Goal: Information Seeking & Learning: Understand process/instructions

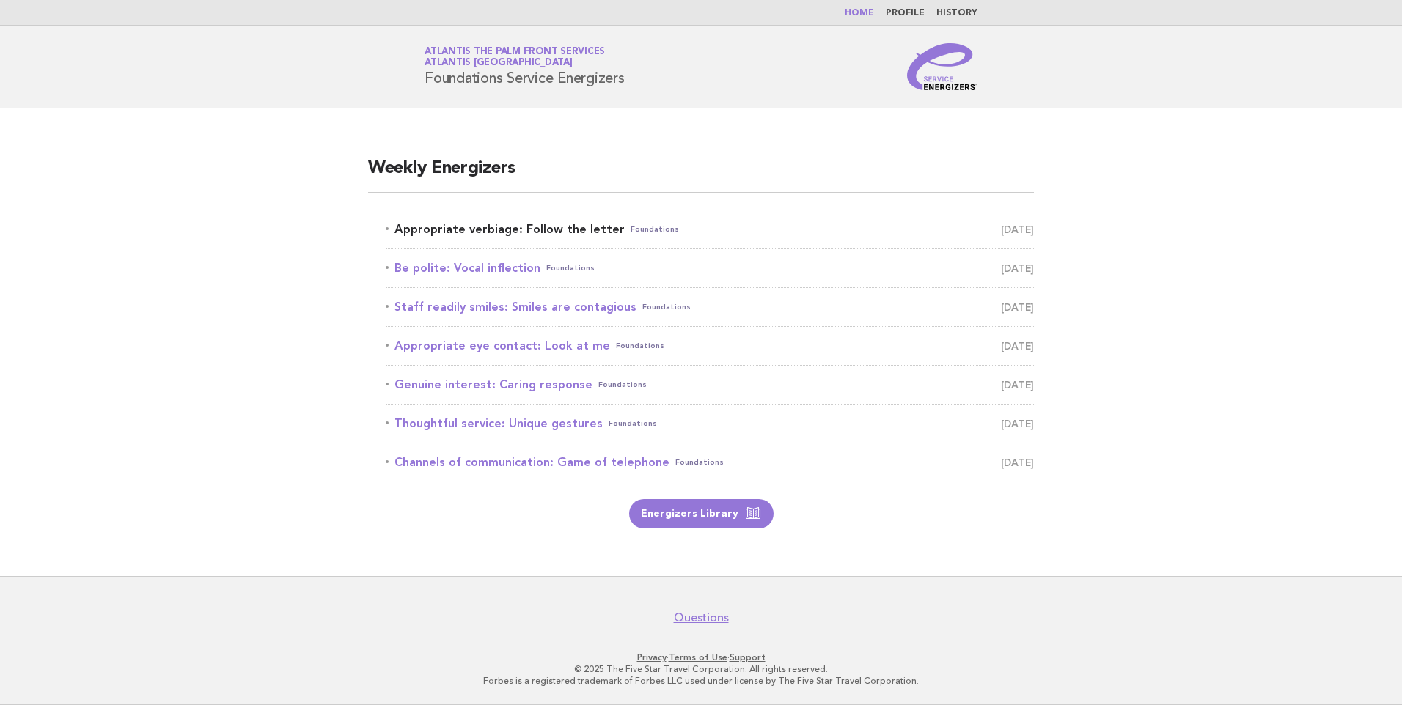
click at [573, 231] on link "Appropriate verbiage: Follow the letter Foundations [DATE]" at bounding box center [710, 229] width 648 height 21
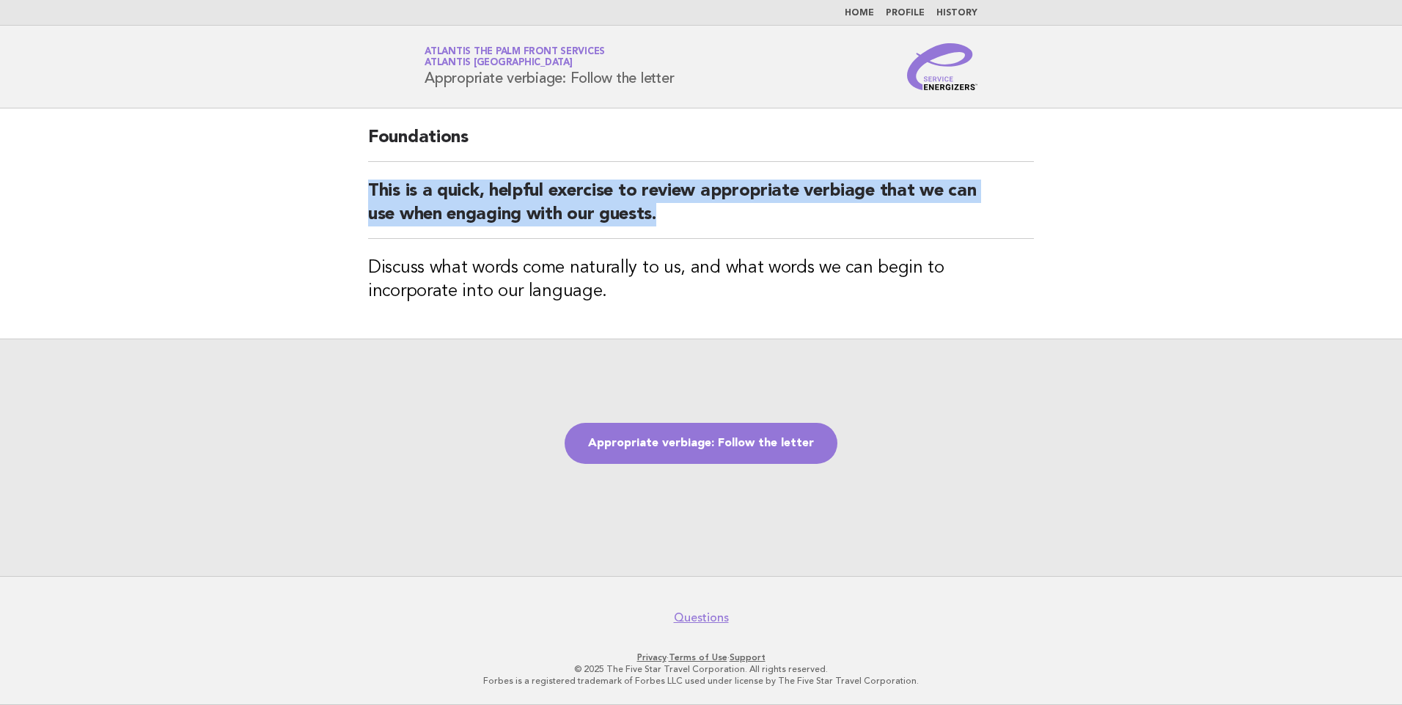
drag, startPoint x: 364, startPoint y: 172, endPoint x: 760, endPoint y: 227, distance: 399.7
click at [760, 227] on div "Foundations This is a quick, helpful exercise to review appropriate verbiage th…" at bounding box center [700, 224] width 701 height 230
drag, startPoint x: 760, startPoint y: 227, endPoint x: 718, endPoint y: 221, distance: 42.9
click at [760, 227] on h2 "This is a quick, helpful exercise to review appropriate verbiage that we can us…" at bounding box center [701, 209] width 666 height 59
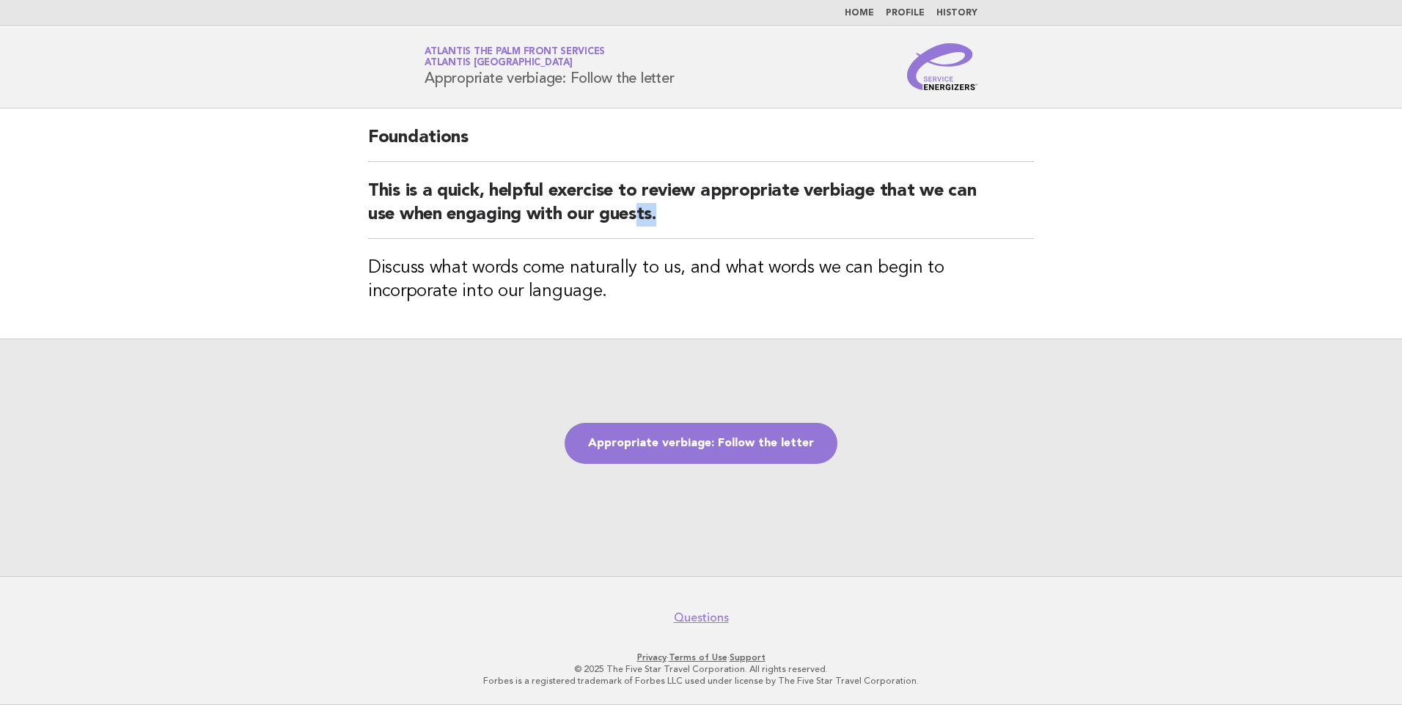
drag, startPoint x: 644, startPoint y: 216, endPoint x: 927, endPoint y: 205, distance: 283.2
click at [927, 205] on h2 "This is a quick, helpful exercise to review appropriate verbiage that we can us…" at bounding box center [701, 209] width 666 height 59
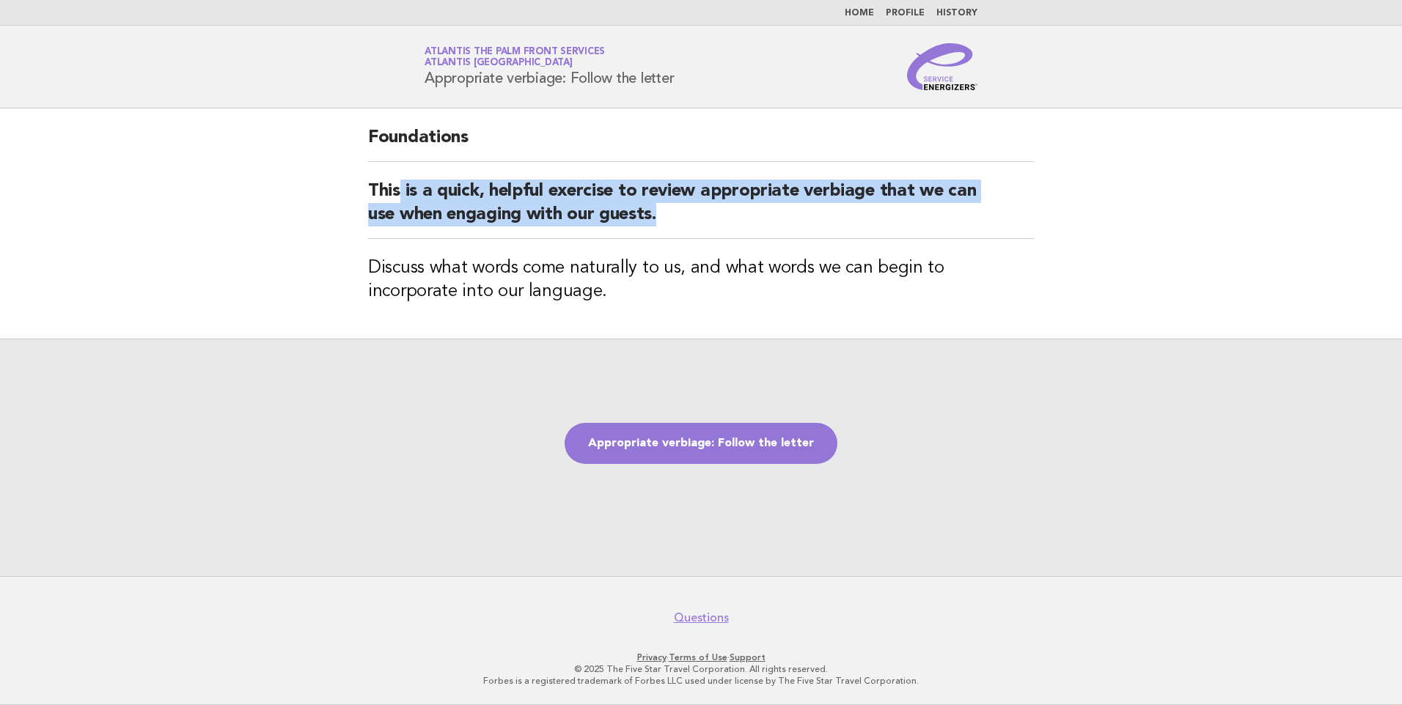
drag, startPoint x: 399, startPoint y: 191, endPoint x: 730, endPoint y: 214, distance: 332.2
click at [730, 214] on h2 "This is a quick, helpful exercise to review appropriate verbiage that we can us…" at bounding box center [701, 209] width 666 height 59
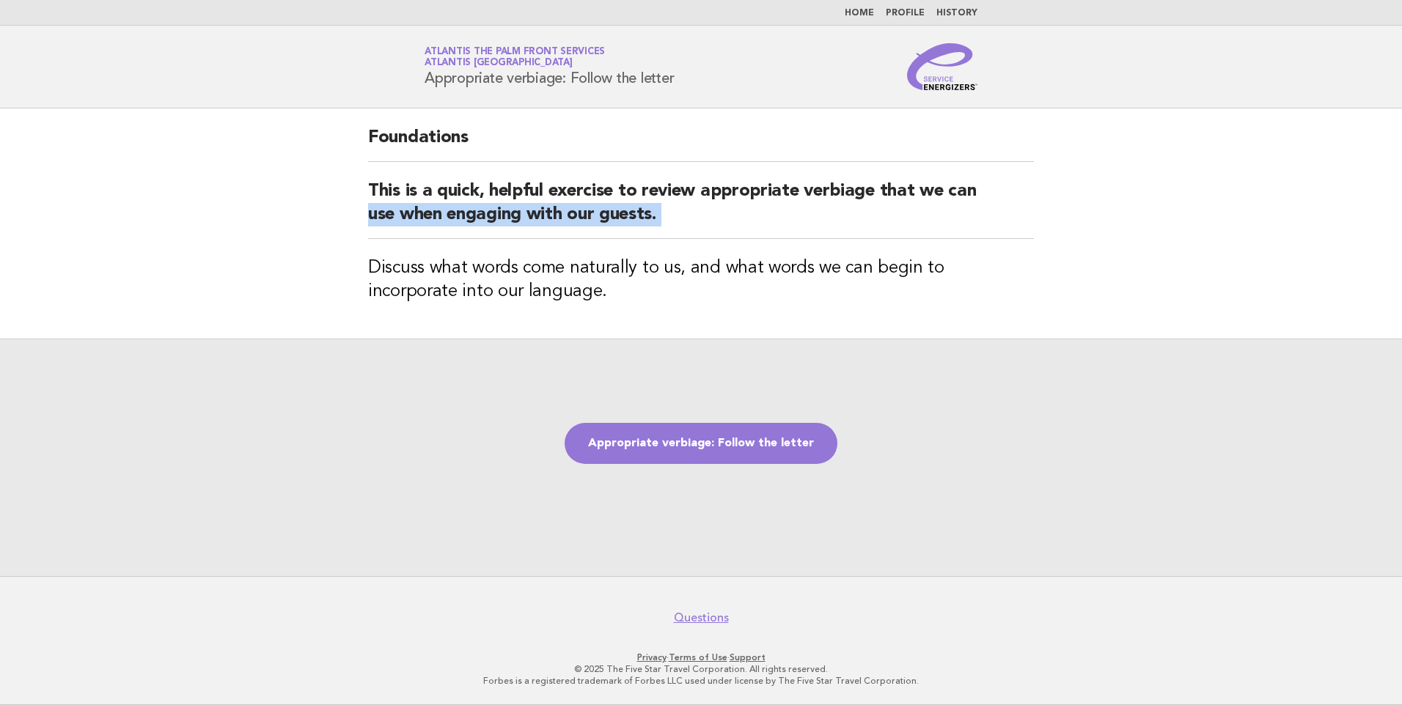
drag, startPoint x: 730, startPoint y: 214, endPoint x: 309, endPoint y: 205, distance: 421.0
click at [309, 205] on main "Foundations This is a quick, helpful exercise to review appropriate verbiage th…" at bounding box center [701, 343] width 1402 height 468
click at [305, 204] on main "Foundations This is a quick, helpful exercise to review appropriate verbiage th…" at bounding box center [701, 343] width 1402 height 468
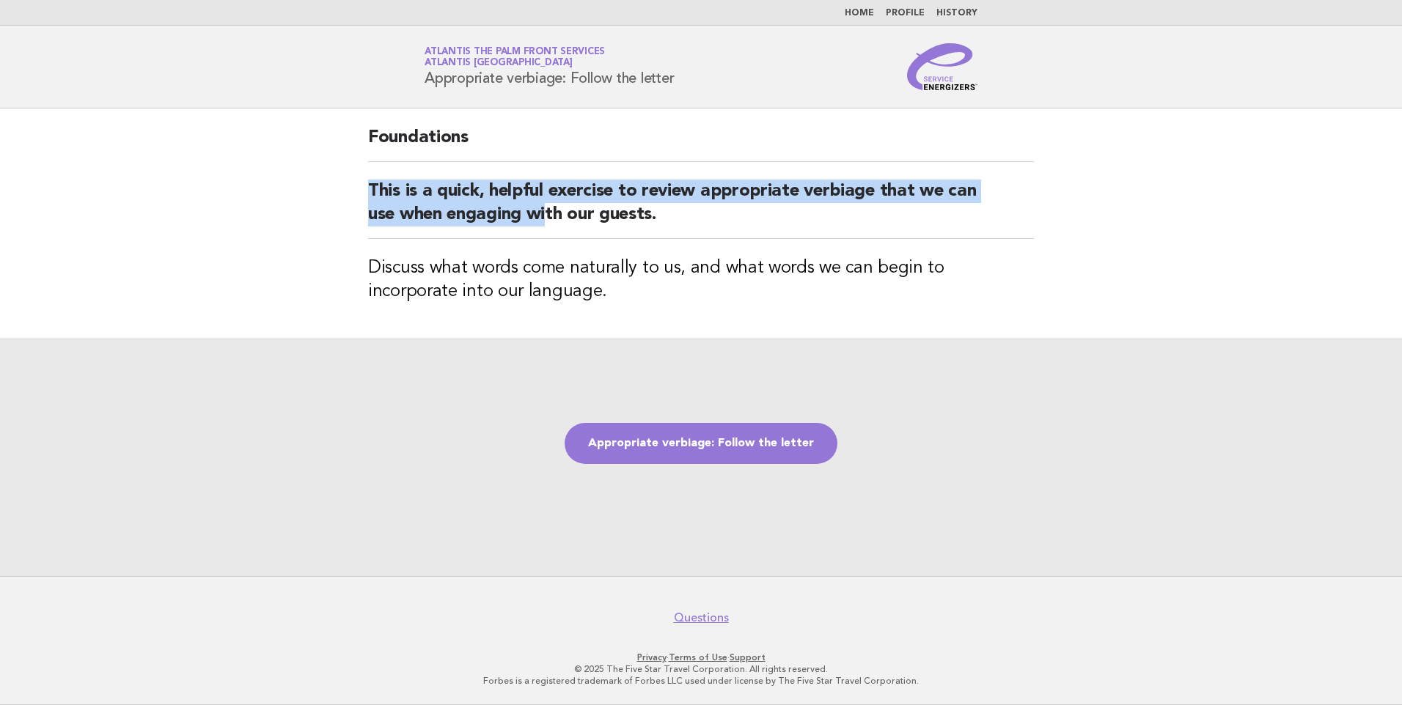
drag, startPoint x: 366, startPoint y: 180, endPoint x: 554, endPoint y: 223, distance: 192.5
click at [554, 223] on main "Foundations This is a quick, helpful exercise to review appropriate verbiage th…" at bounding box center [701, 343] width 1402 height 468
drag, startPoint x: 554, startPoint y: 223, endPoint x: 554, endPoint y: 238, distance: 15.4
click at [557, 226] on h2 "This is a quick, helpful exercise to review appropriate verbiage that we can us…" at bounding box center [701, 209] width 666 height 59
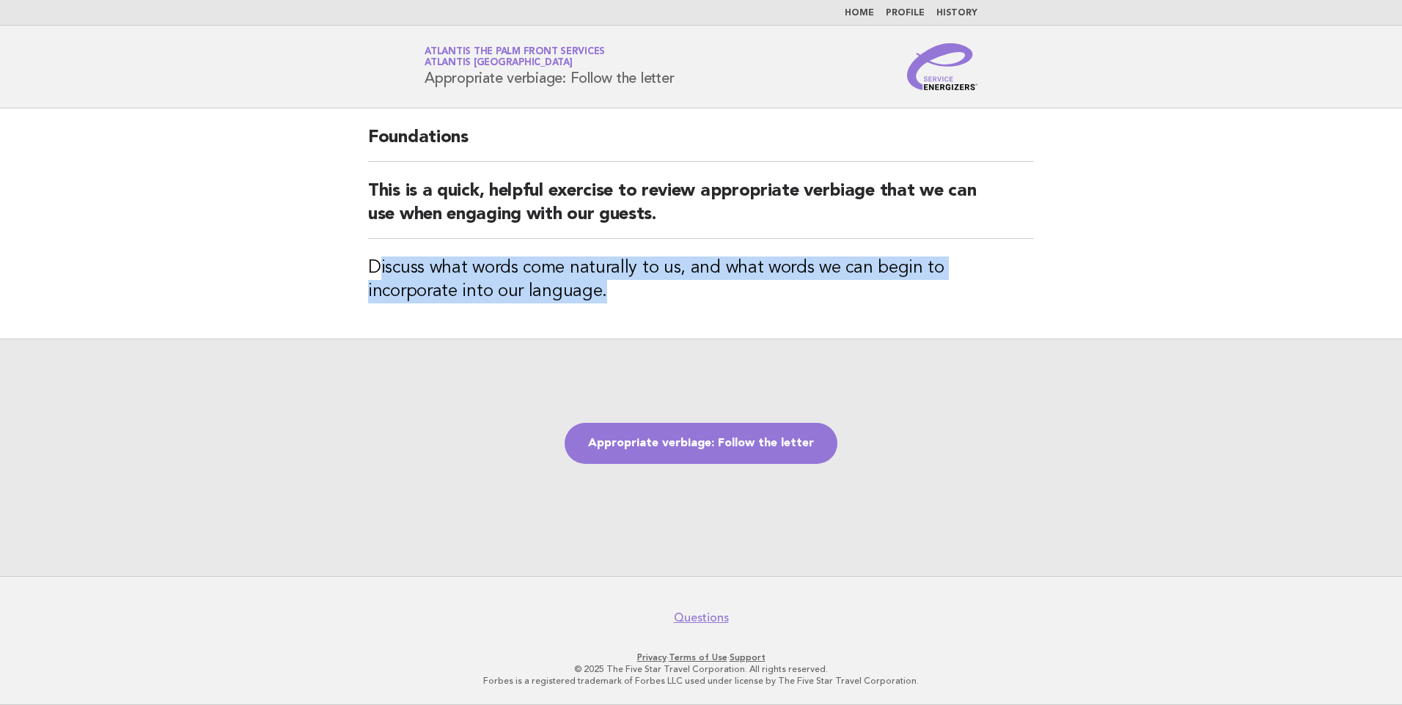
drag, startPoint x: 374, startPoint y: 280, endPoint x: 524, endPoint y: 293, distance: 150.9
click at [524, 293] on h3 "Discuss what words come naturally to us, and what words we can begin to incorpo…" at bounding box center [701, 280] width 666 height 47
click at [525, 293] on h3 "Discuss what words come naturally to us, and what words we can begin to incorpo…" at bounding box center [701, 280] width 666 height 47
drag, startPoint x: 681, startPoint y: 264, endPoint x: 799, endPoint y: 284, distance: 119.7
click at [799, 284] on h3 "Discuss what words come naturally to us, and what words we can begin to incorpo…" at bounding box center [701, 280] width 666 height 47
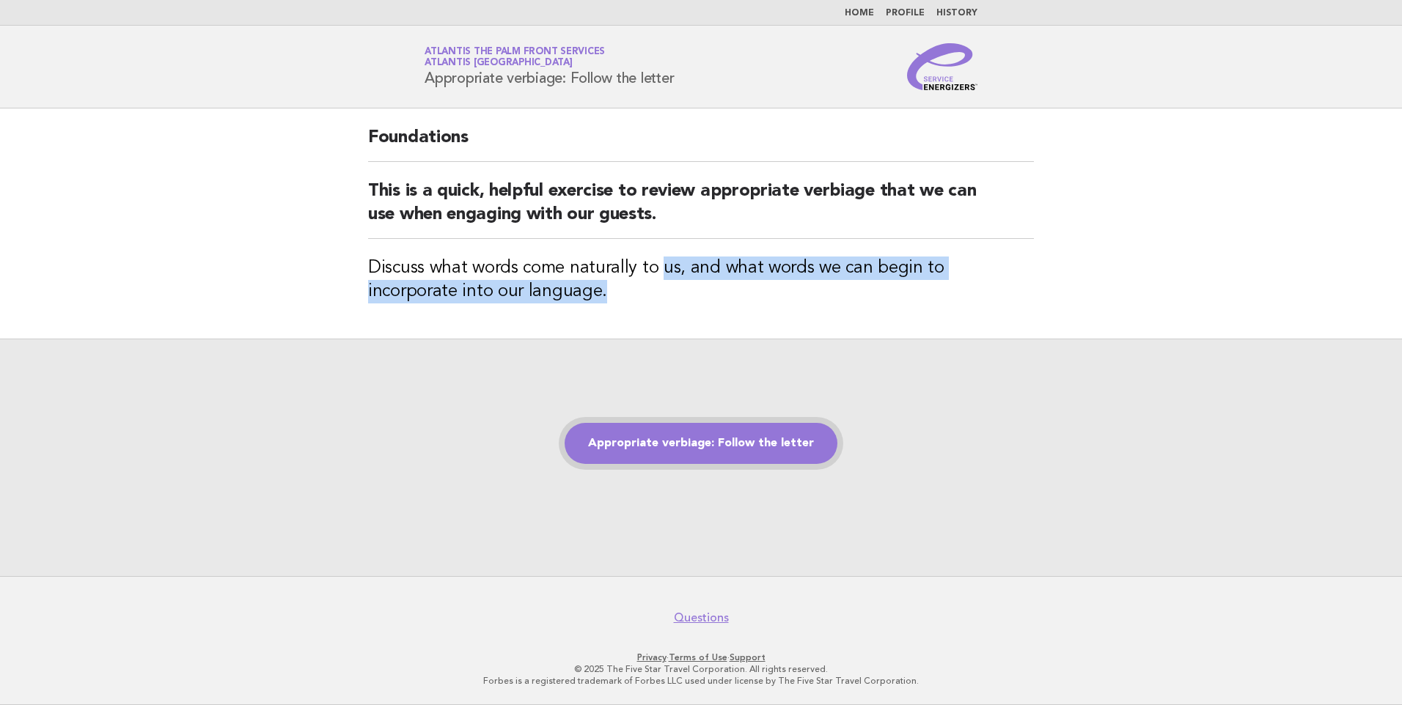
click at [710, 451] on link "Appropriate verbiage: Follow the letter" at bounding box center [701, 443] width 273 height 41
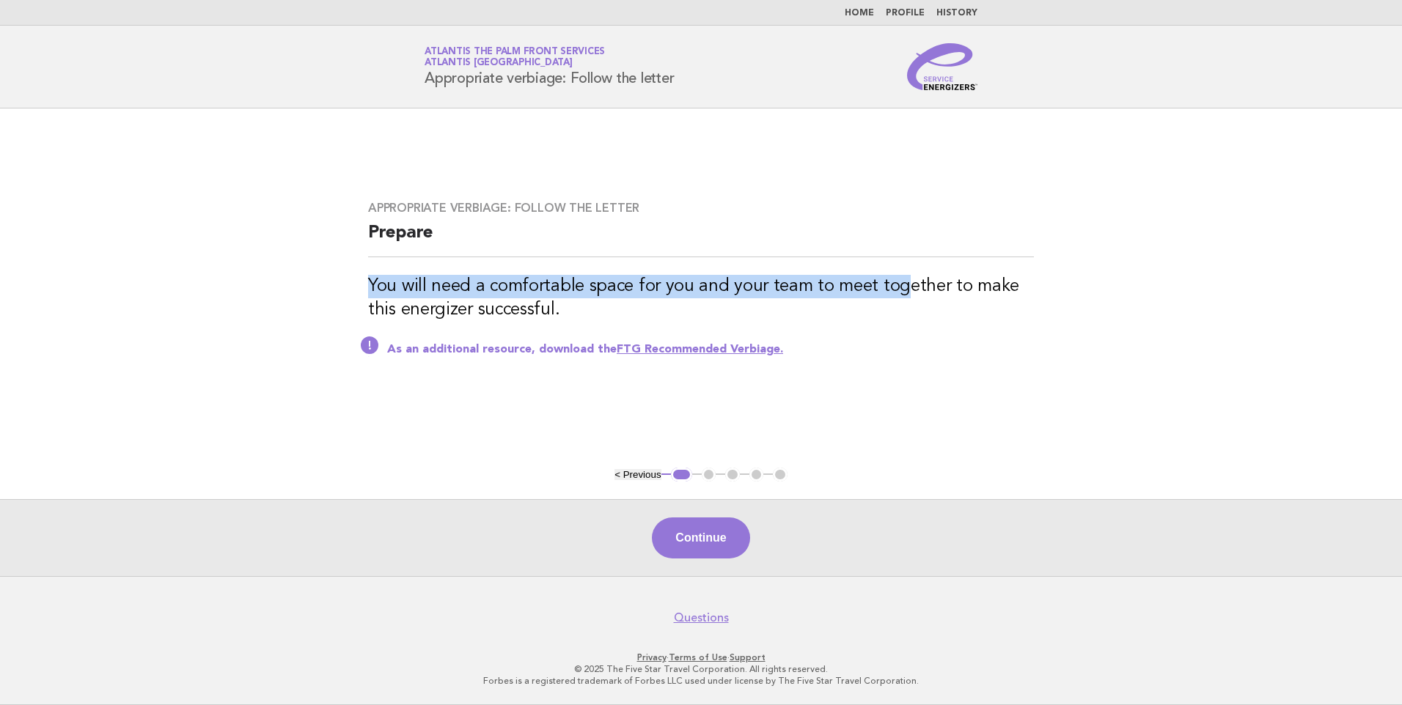
drag, startPoint x: 334, startPoint y: 287, endPoint x: 901, endPoint y: 281, distance: 567.5
click at [901, 281] on main "Appropriate verbiage: Follow the letter Prepare You will need a comfortable spa…" at bounding box center [701, 343] width 1402 height 468
drag, startPoint x: 901, startPoint y: 281, endPoint x: 809, endPoint y: 281, distance: 92.4
click at [880, 281] on h3 "You will need a comfortable space for you and your team to meet together to mak…" at bounding box center [701, 298] width 666 height 47
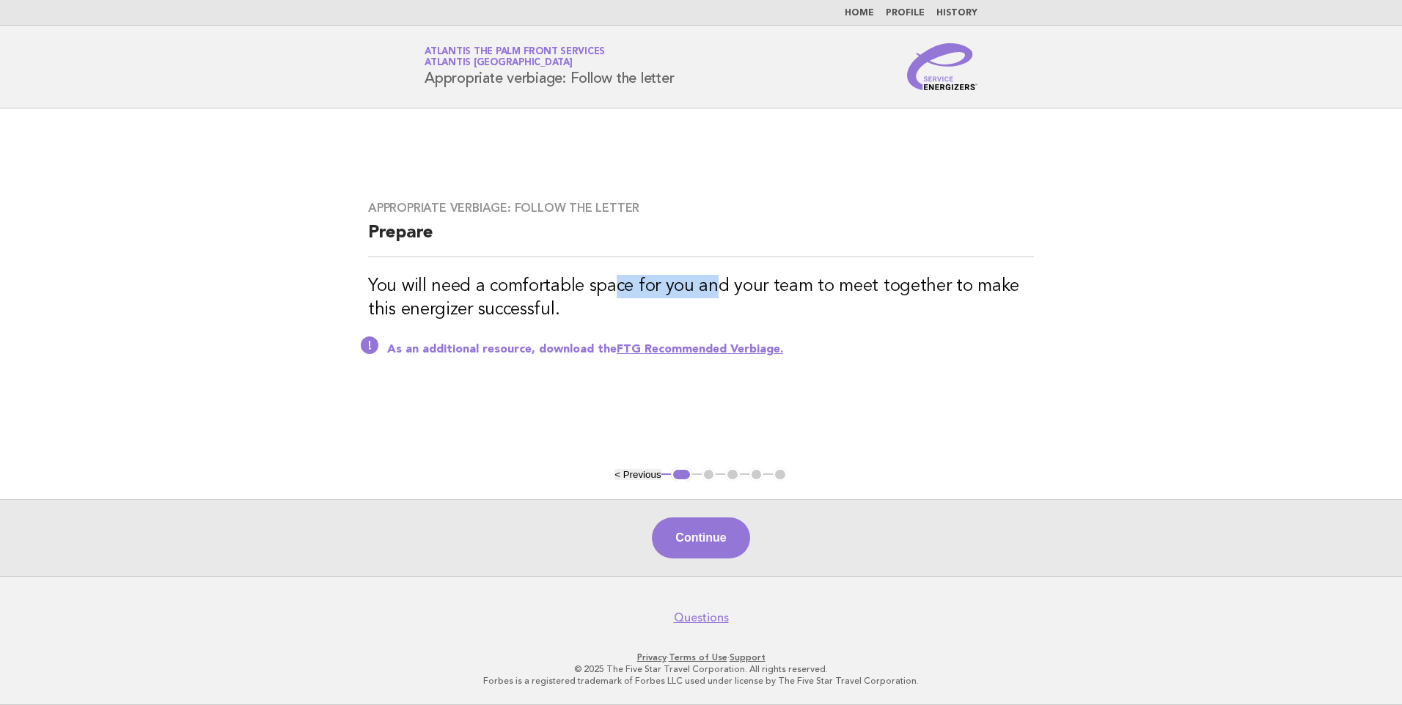
drag, startPoint x: 609, startPoint y: 278, endPoint x: 715, endPoint y: 298, distance: 108.1
click at [715, 298] on h3 "You will need a comfortable space for you and your team to meet together to mak…" at bounding box center [701, 298] width 666 height 47
click at [702, 532] on button "Continue" at bounding box center [701, 538] width 98 height 41
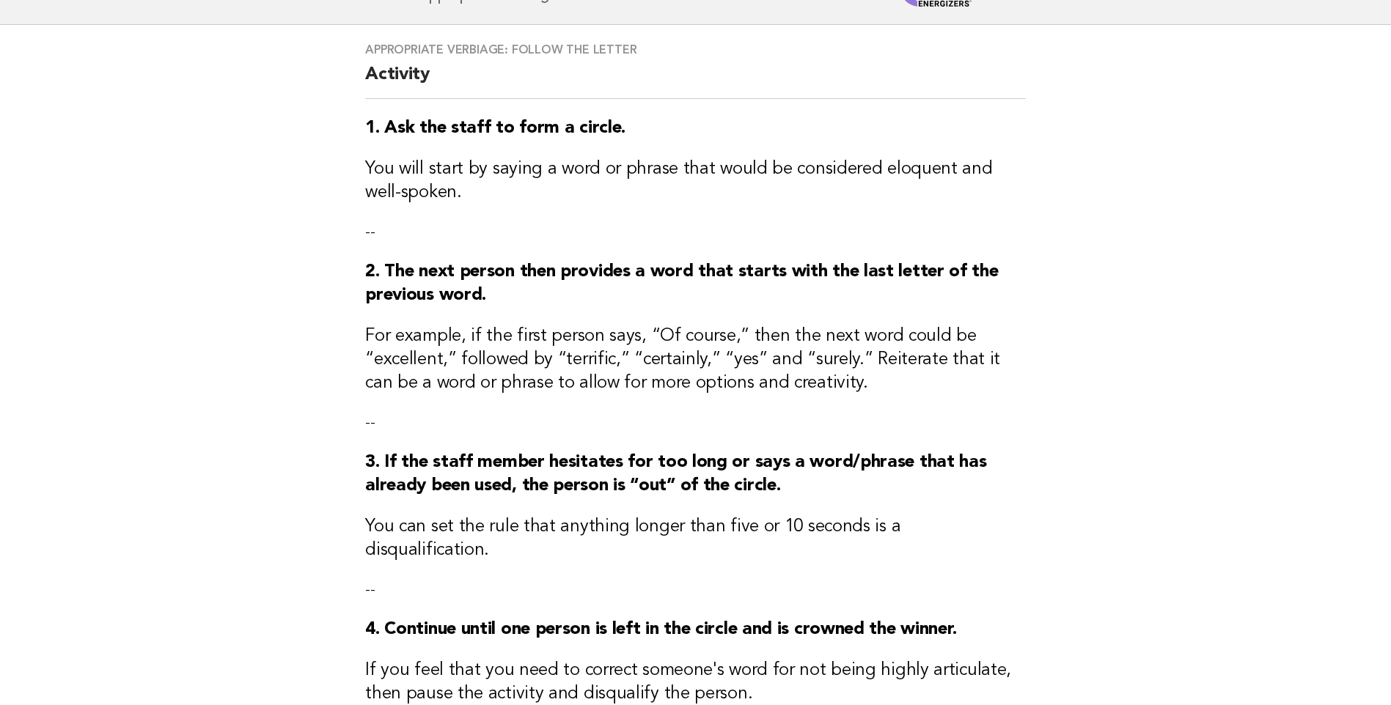
scroll to position [293, 0]
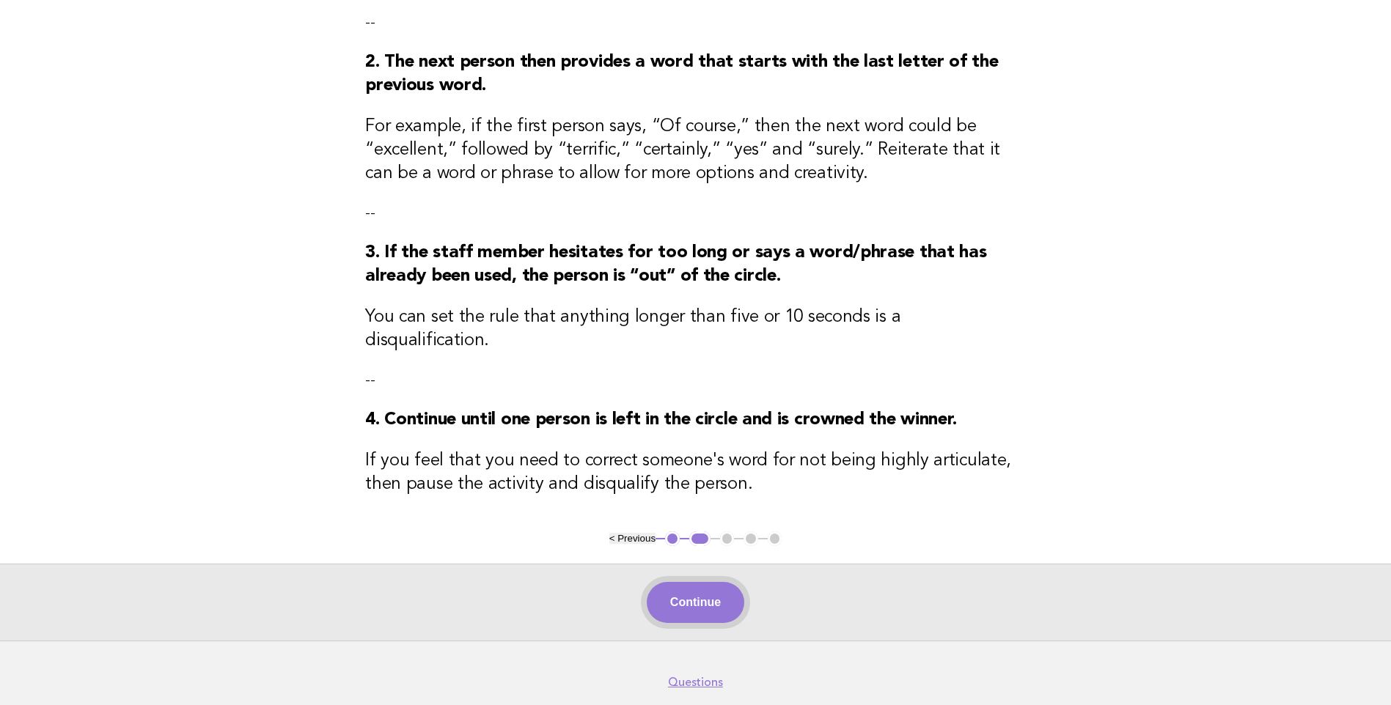
click at [687, 582] on button "Continue" at bounding box center [696, 602] width 98 height 41
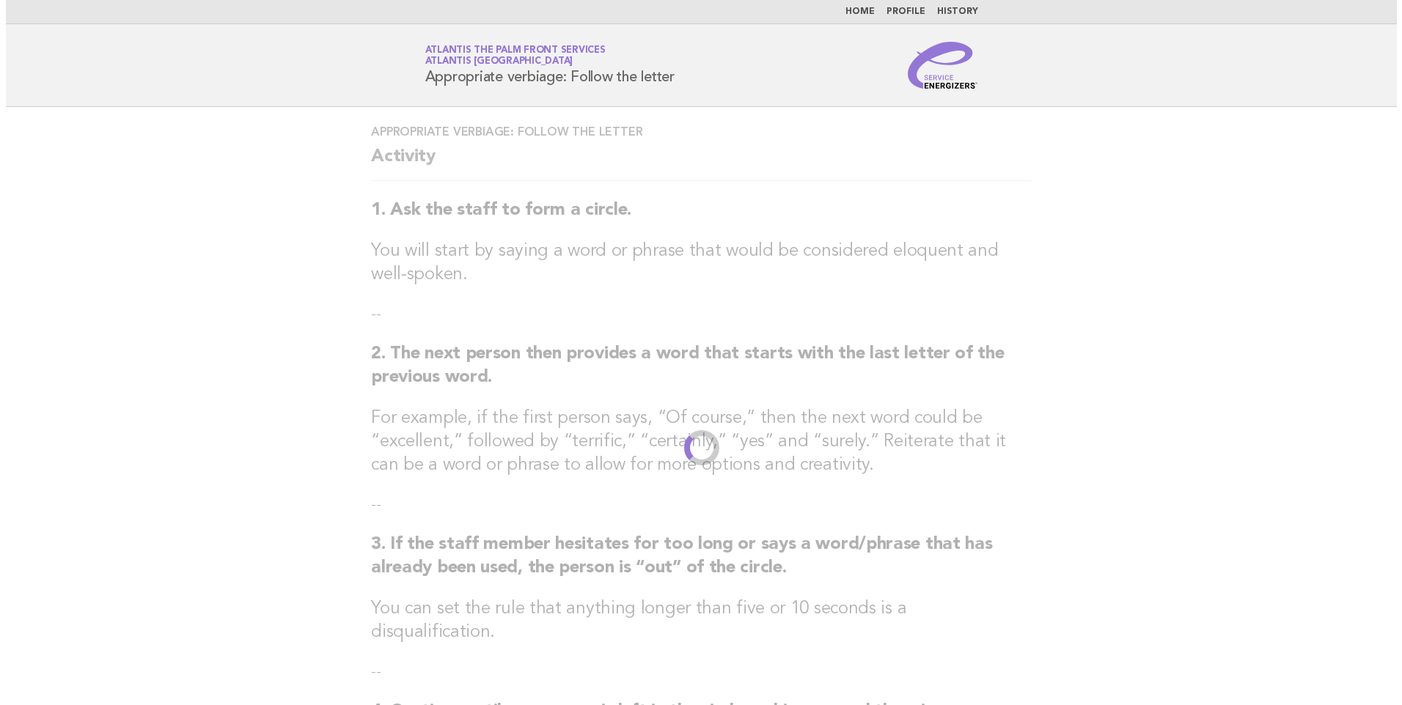
scroll to position [0, 0]
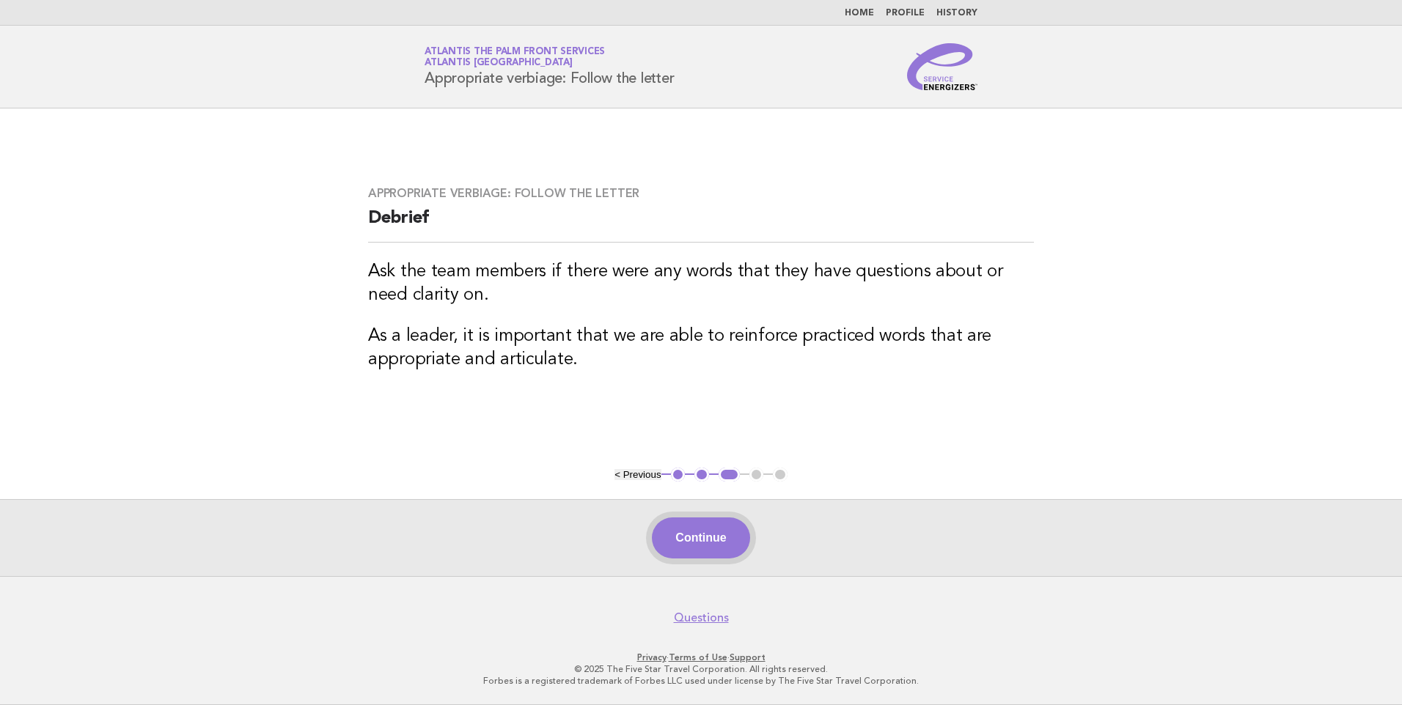
click at [702, 532] on button "Continue" at bounding box center [701, 538] width 98 height 41
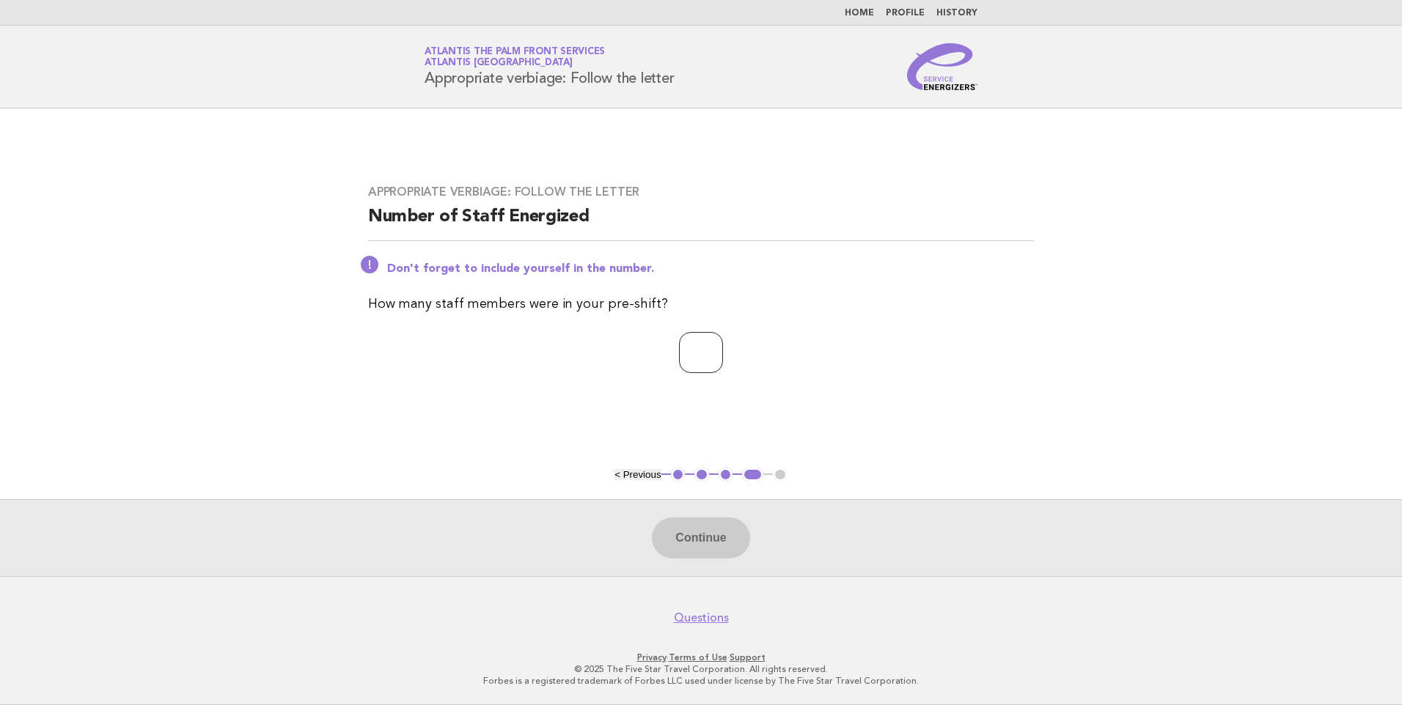
drag, startPoint x: 693, startPoint y: 329, endPoint x: 713, endPoint y: 361, distance: 37.8
click at [693, 332] on div "Appropriate verbiage: Follow the letter Number of Staff Energized Don't forget …" at bounding box center [700, 287] width 701 height 241
click at [715, 366] on input "number" at bounding box center [701, 352] width 44 height 41
type input "*"
click at [694, 532] on button "Continue" at bounding box center [701, 538] width 98 height 41
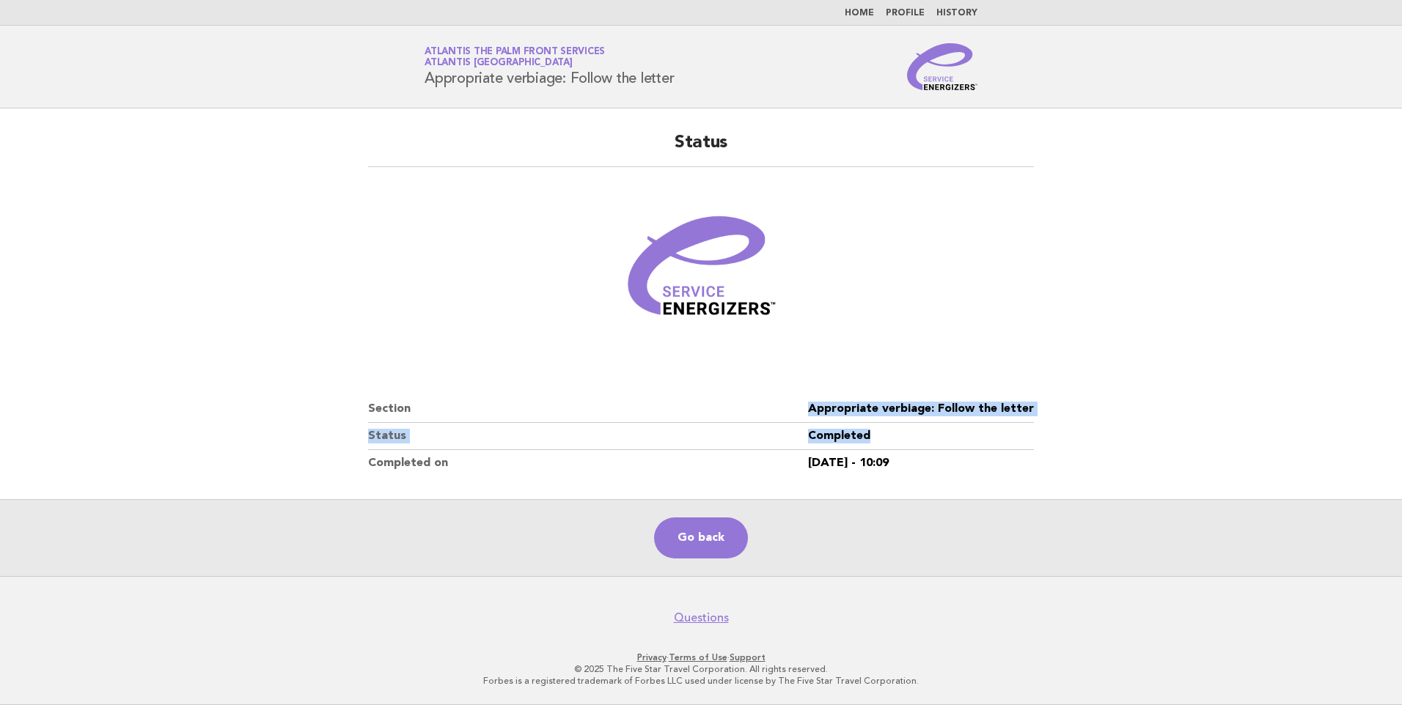
drag, startPoint x: 877, startPoint y: 433, endPoint x: 916, endPoint y: 449, distance: 42.4
click at [916, 449] on dl "Section Appropriate verbiage: Follow the letter Status Completed Completed on […" at bounding box center [701, 436] width 666 height 81
drag, startPoint x: 916, startPoint y: 449, endPoint x: 760, endPoint y: 510, distance: 166.9
click at [891, 465] on dd "[DATE] - 10:09" at bounding box center [921, 463] width 226 height 26
